Goal: Task Accomplishment & Management: Complete application form

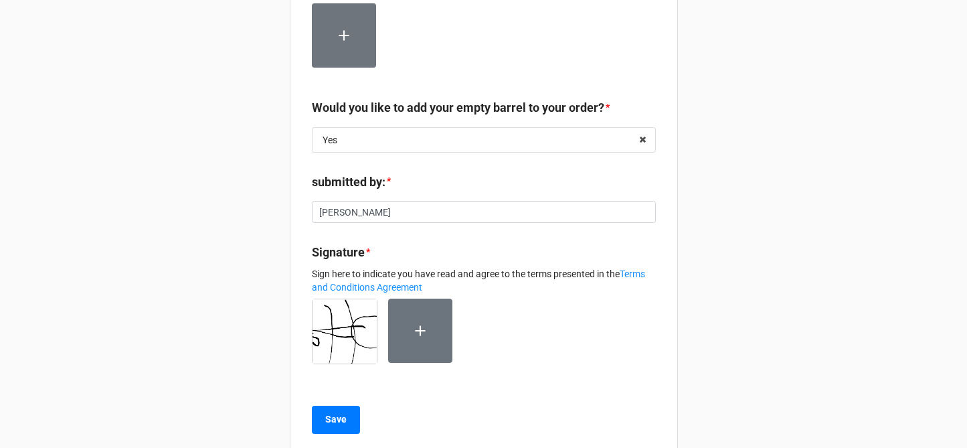
scroll to position [414, 0]
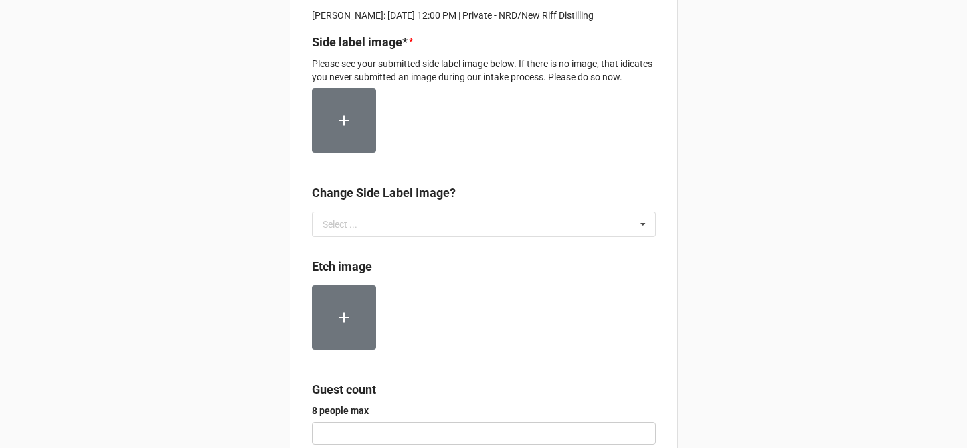
scroll to position [222, 0]
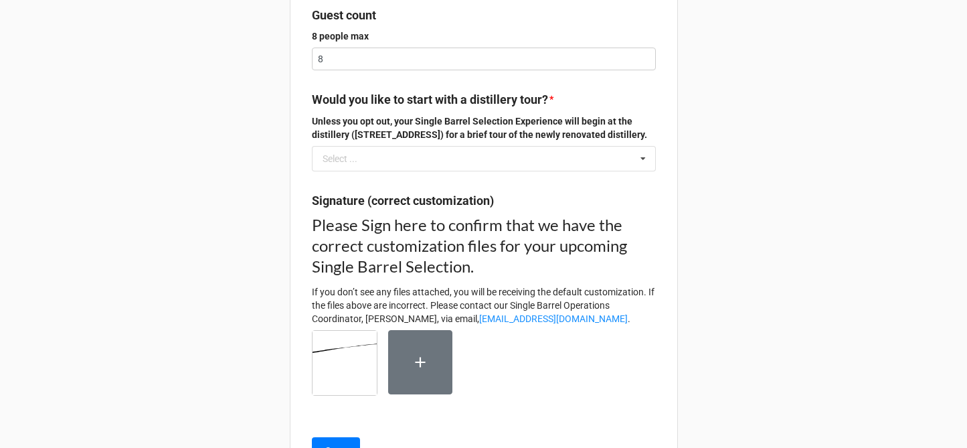
scroll to position [599, 0]
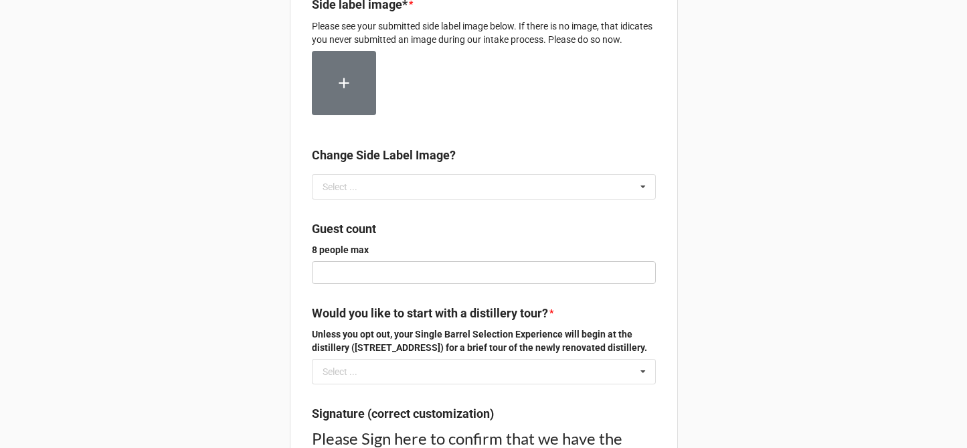
scroll to position [272, 0]
